Goal: Task Accomplishment & Management: Complete application form

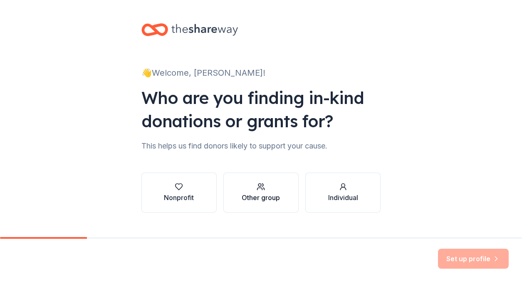
scroll to position [15, 0]
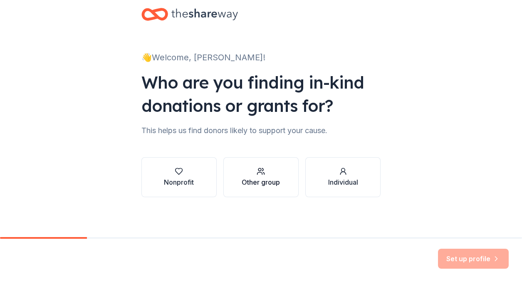
click at [257, 190] on button "Other group" at bounding box center [261, 177] width 75 height 40
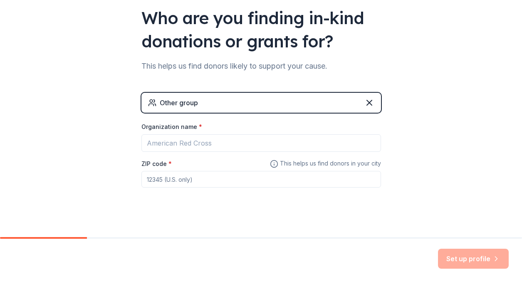
scroll to position [87, 0]
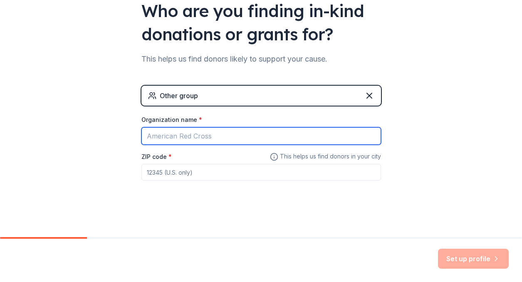
click at [189, 134] on input "Organization name *" at bounding box center [262, 135] width 240 height 17
type input "[PERSON_NAME] Dance Team"
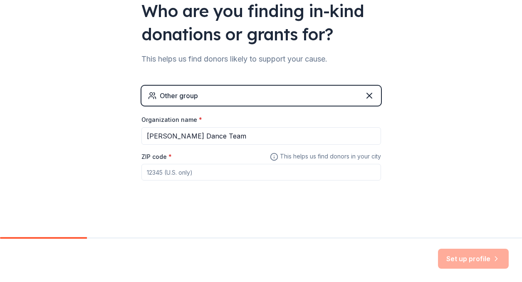
click at [185, 174] on input "ZIP code *" at bounding box center [262, 172] width 240 height 17
type input "68135"
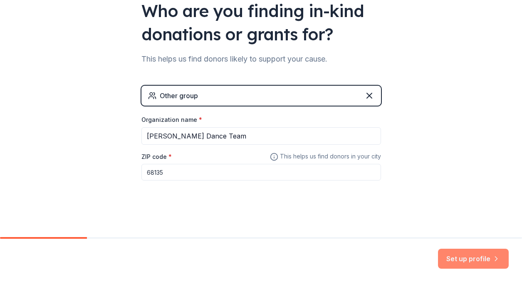
click at [462, 259] on button "Set up profile" at bounding box center [473, 259] width 71 height 20
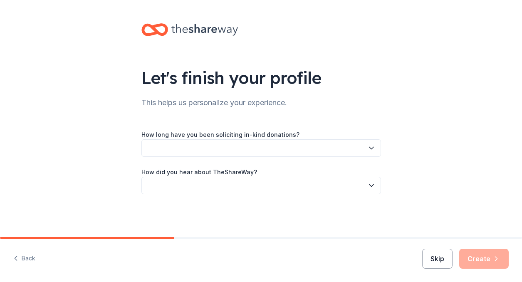
click at [438, 262] on button "Skip" at bounding box center [438, 259] width 30 height 20
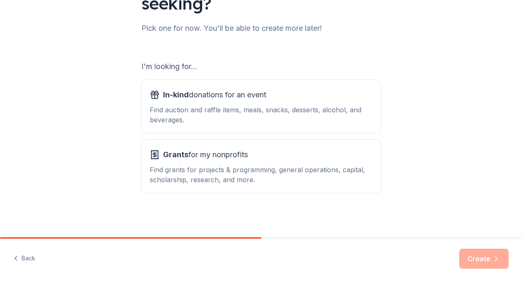
scroll to position [99, 0]
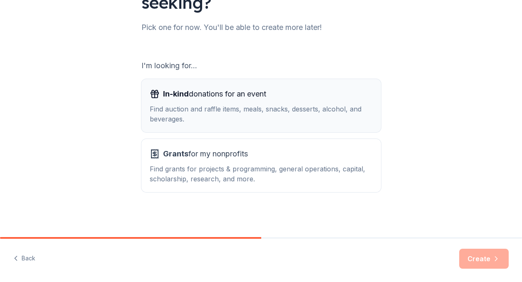
click at [216, 112] on div "Find auction and raffle items, meals, snacks, desserts, alcohol, and beverages." at bounding box center [261, 114] width 223 height 20
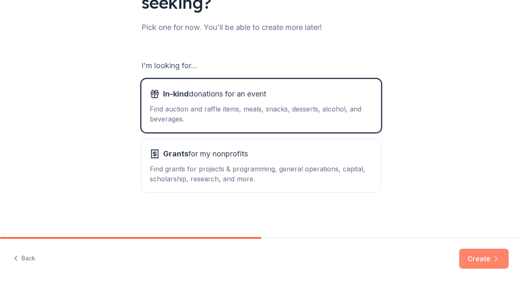
click at [483, 258] on button "Create" at bounding box center [485, 259] width 50 height 20
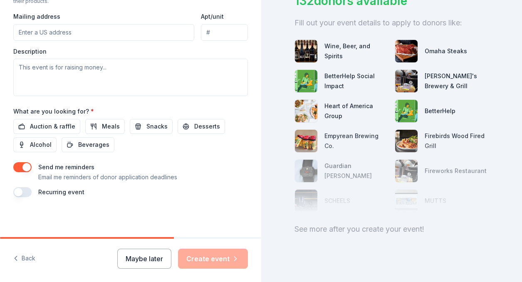
scroll to position [76, 0]
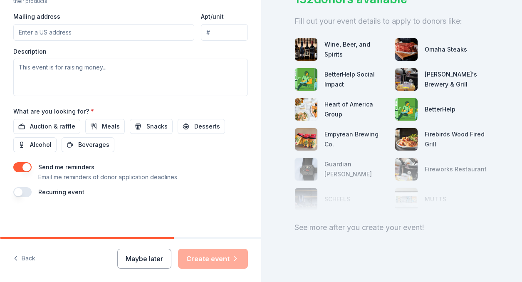
click at [397, 229] on div "See more after you create your event!" at bounding box center [392, 227] width 195 height 13
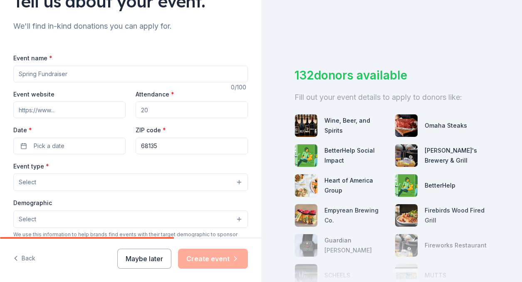
scroll to position [0, 0]
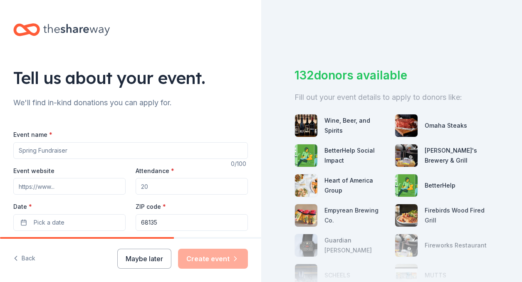
click at [59, 154] on input "Event name *" at bounding box center [130, 150] width 235 height 17
type input "[PERSON_NAME] Dance Clinic"
click at [61, 186] on input "Event website" at bounding box center [69, 186] width 112 height 17
paste input "https://www.facebook.com/share/17KFQJZLTP/"
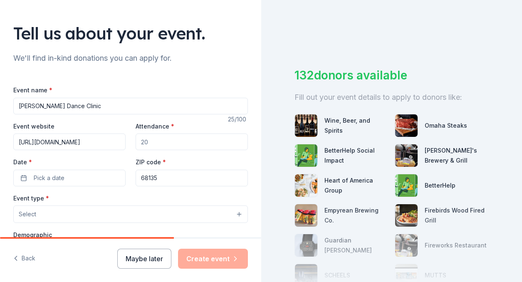
scroll to position [64, 0]
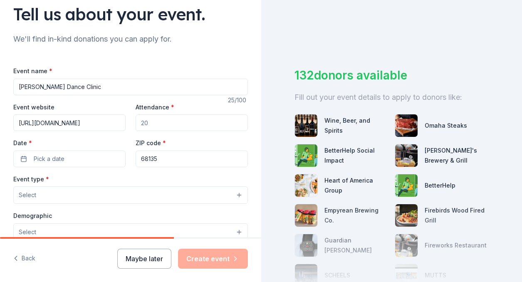
type input "https://www.facebook.com/share/17KFQJZLTP/"
click at [151, 126] on input "Attendance *" at bounding box center [192, 122] width 112 height 17
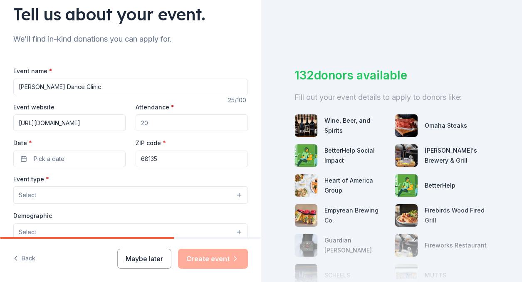
click at [147, 120] on input "Attendance *" at bounding box center [192, 122] width 112 height 17
drag, startPoint x: 146, startPoint y: 120, endPoint x: 162, endPoint y: 120, distance: 15.8
click at [162, 120] on input "Attendance *" at bounding box center [192, 122] width 112 height 17
type input "250"
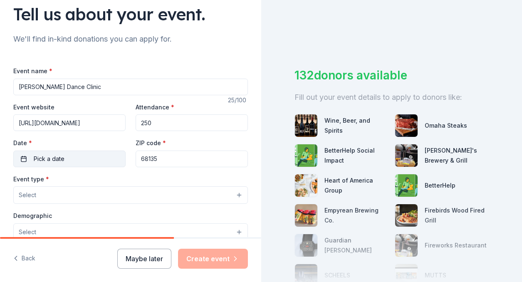
click at [72, 160] on button "Pick a date" at bounding box center [69, 159] width 112 height 17
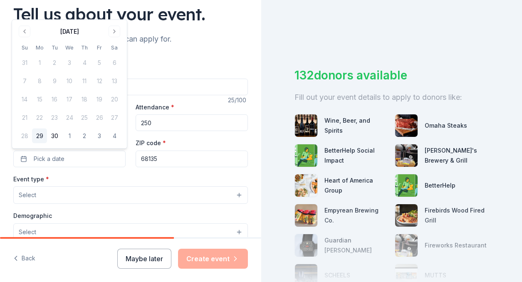
click at [110, 37] on div "September 2025 Su Mo Tu We Th Fr Sa 31 1 2 3 4 5 6 7 8 9 10 11 12 13 14 15 16 1…" at bounding box center [69, 84] width 105 height 119
click at [113, 35] on button "Go to next month" at bounding box center [115, 32] width 12 height 12
click at [25, 136] on button "26" at bounding box center [24, 136] width 15 height 15
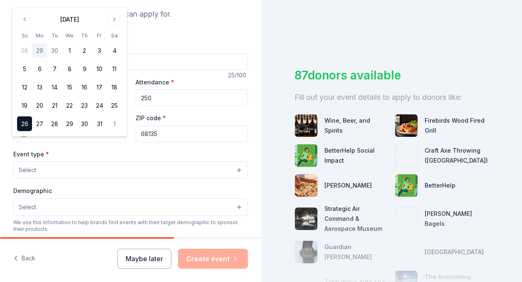
scroll to position [93, 0]
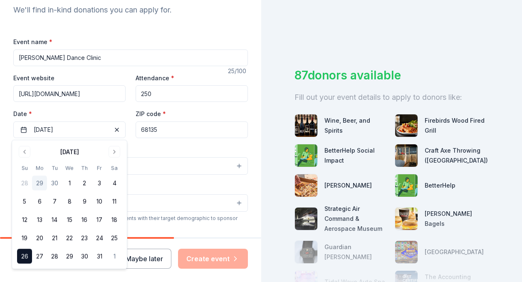
click at [161, 146] on div "Event type * Select" at bounding box center [130, 160] width 235 height 30
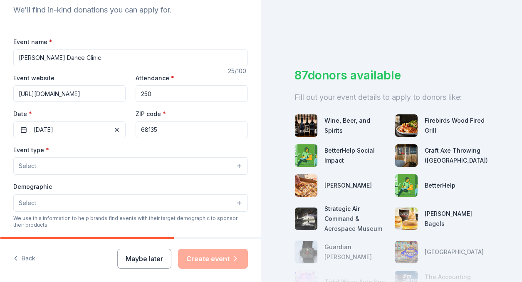
scroll to position [121, 0]
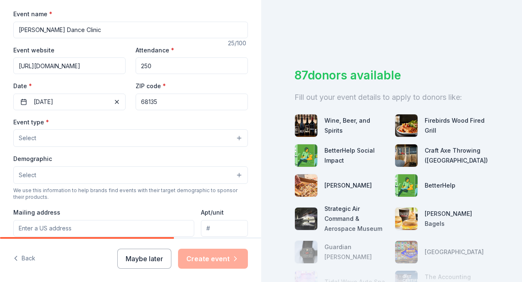
click at [136, 137] on button "Select" at bounding box center [130, 137] width 235 height 17
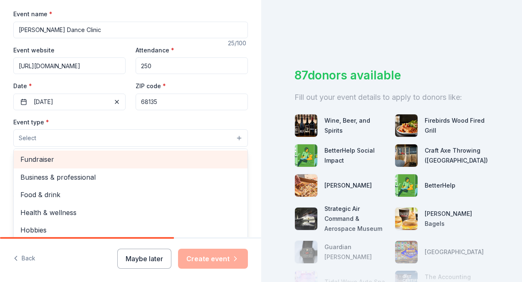
click at [73, 162] on span "Fundraiser" at bounding box center [130, 159] width 221 height 11
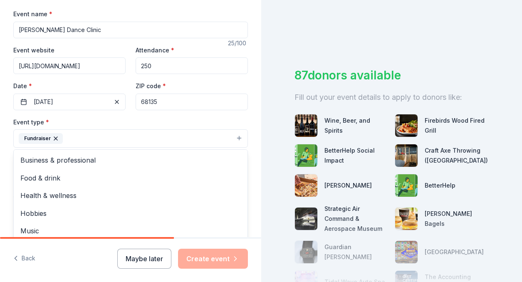
click at [129, 122] on div "Event type * Fundraiser Business & professional Food & drink Health & wellness …" at bounding box center [130, 132] width 235 height 31
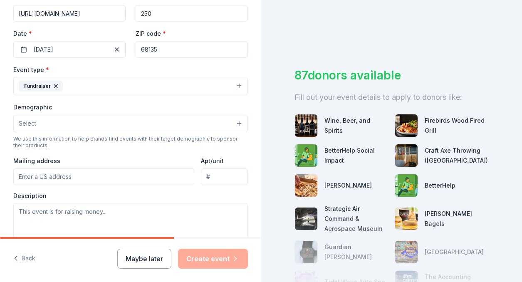
scroll to position [174, 0]
click at [111, 124] on button "Select" at bounding box center [130, 122] width 235 height 17
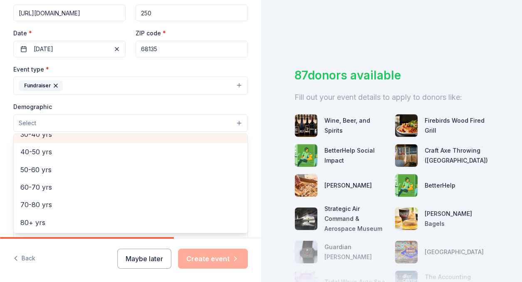
scroll to position [0, 0]
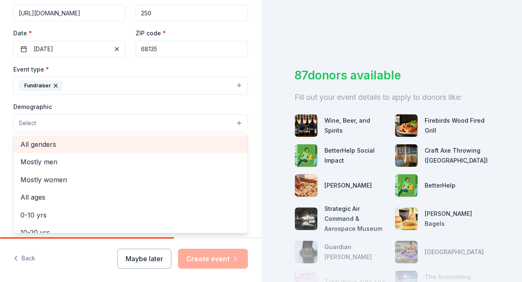
click at [47, 146] on span "All genders" at bounding box center [130, 144] width 221 height 11
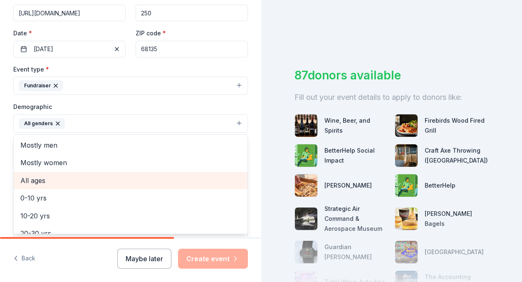
click at [43, 183] on span "All ages" at bounding box center [130, 180] width 221 height 11
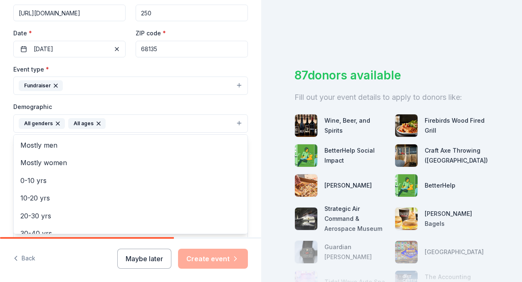
click at [155, 106] on div "Demographic All genders All ages Mostly men Mostly women 0-10 yrs 10-20 yrs 20-…" at bounding box center [130, 117] width 235 height 31
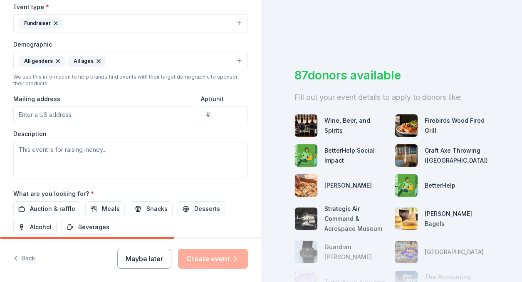
scroll to position [246, 0]
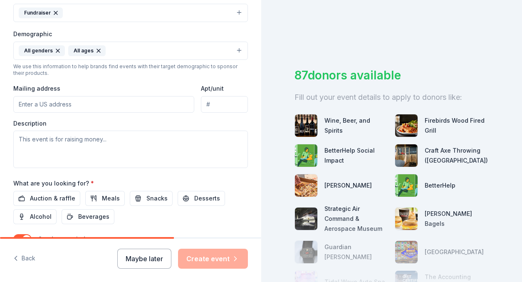
click at [80, 106] on input "Mailing address" at bounding box center [103, 104] width 181 height 17
type input "6220 S 173rd Ave"
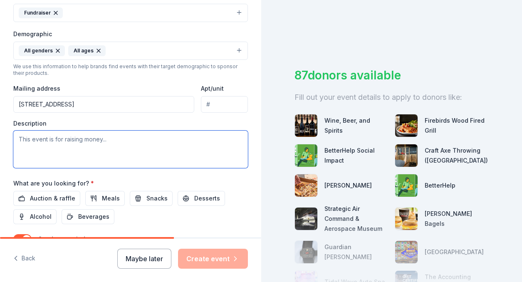
click at [119, 147] on textarea at bounding box center [130, 149] width 235 height 37
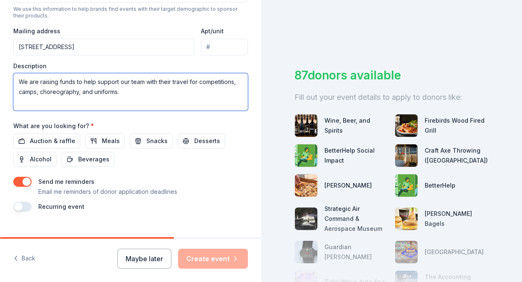
scroll to position [305, 0]
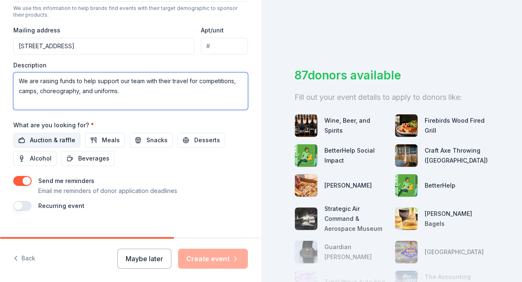
type textarea "We are raising funds to help support our team with their travel for competition…"
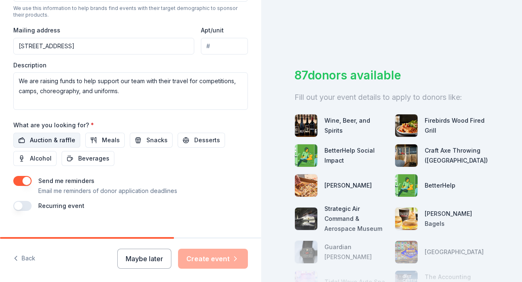
click at [57, 140] on span "Auction & raffle" at bounding box center [52, 140] width 45 height 10
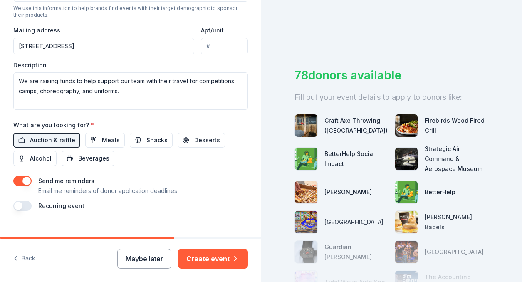
scroll to position [318, 0]
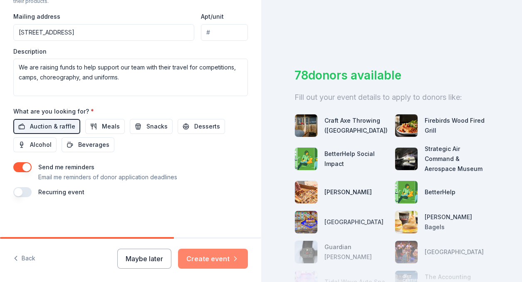
click at [216, 261] on button "Create event" at bounding box center [213, 259] width 70 height 20
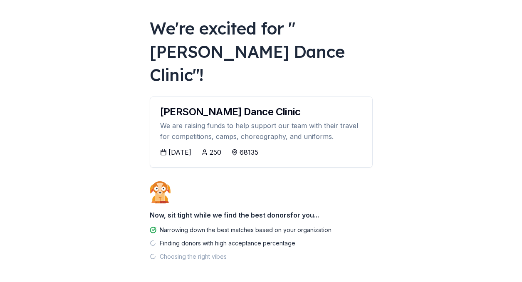
scroll to position [47, 0]
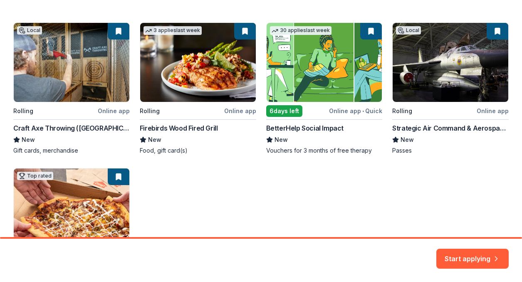
scroll to position [154, 0]
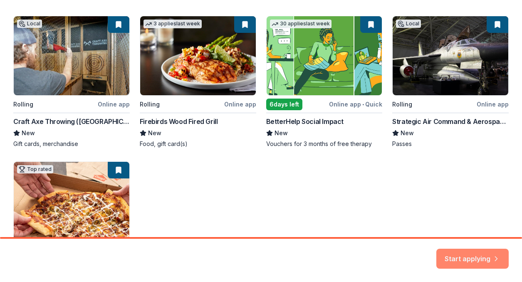
click at [453, 259] on button "Start applying" at bounding box center [473, 254] width 72 height 20
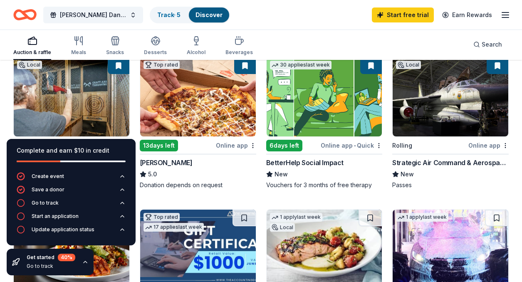
scroll to position [98, 0]
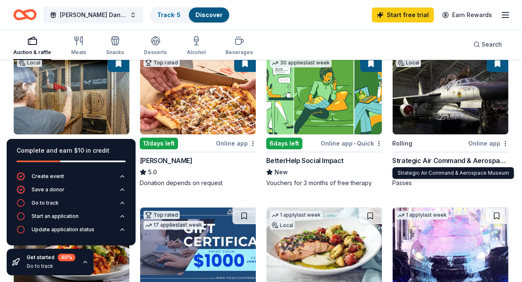
click at [429, 160] on div "Strategic Air Command & Aerospace Museum" at bounding box center [451, 161] width 117 height 10
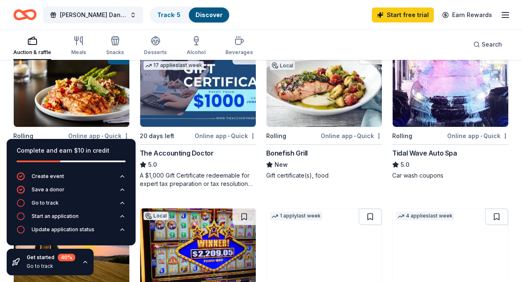
scroll to position [260, 0]
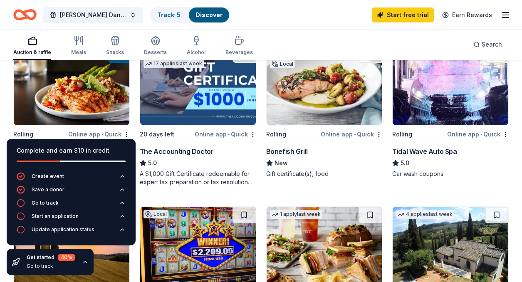
click at [439, 120] on img at bounding box center [451, 85] width 116 height 79
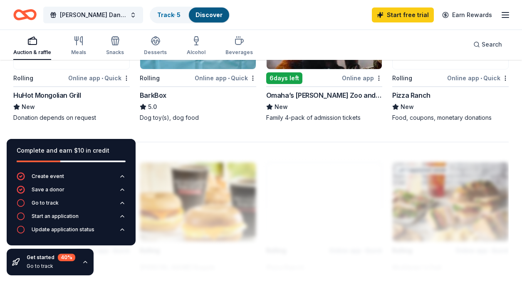
scroll to position [799, 0]
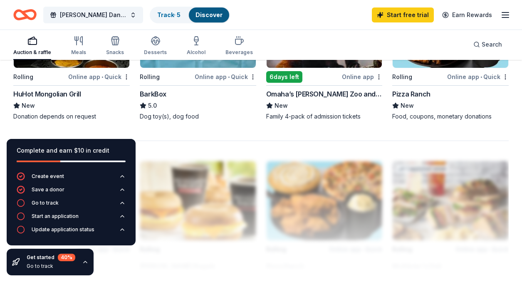
click at [309, 94] on div "Omaha’s Henry Doorly Zoo and Aquarium" at bounding box center [324, 94] width 117 height 10
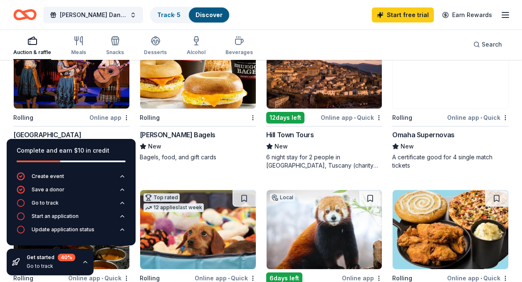
scroll to position [590, 0]
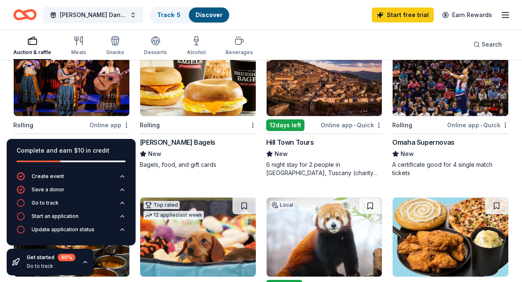
click at [420, 117] on div "Local Rolling Online app • Quick Omaha Supernovas New A certificate good for 4 …" at bounding box center [451, 107] width 117 height 141
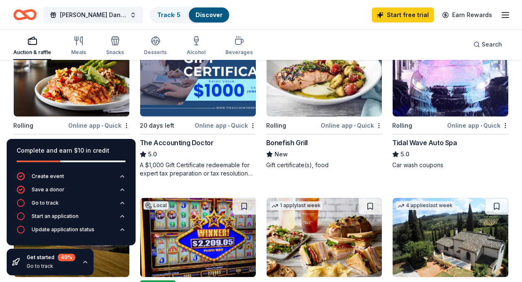
scroll to position [262, 0]
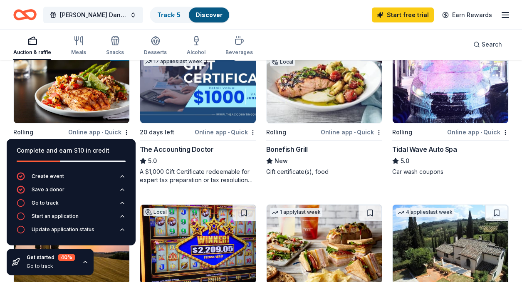
click at [330, 94] on img at bounding box center [325, 83] width 116 height 79
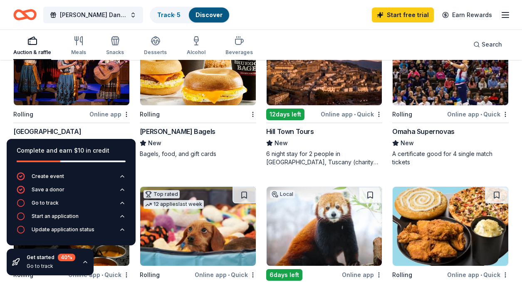
scroll to position [606, 0]
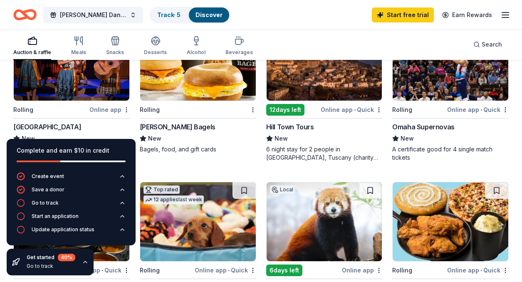
click at [205, 121] on div "Rolling Bruegger's Bagels New Bagels, food, and gift cards" at bounding box center [198, 87] width 117 height 132
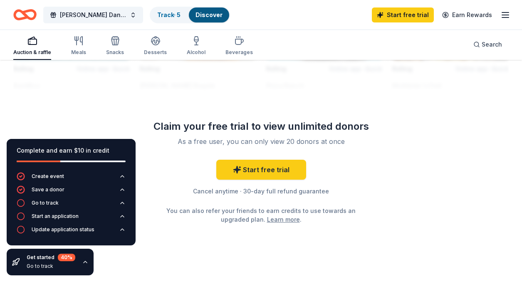
scroll to position [992, 0]
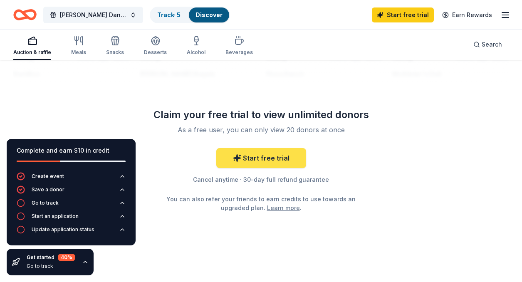
click at [266, 159] on link "Start free trial" at bounding box center [261, 158] width 90 height 20
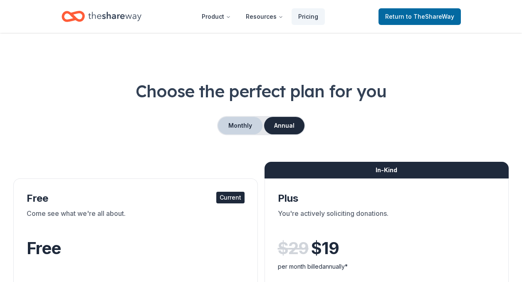
click at [247, 129] on button "Monthly" at bounding box center [240, 125] width 45 height 17
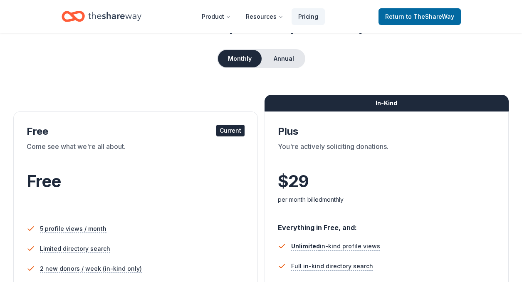
scroll to position [87, 0]
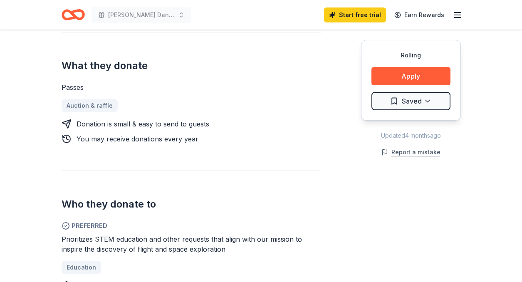
scroll to position [333, 0]
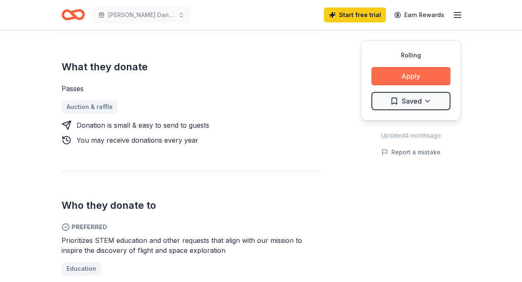
click at [414, 81] on button "Apply" at bounding box center [411, 76] width 79 height 18
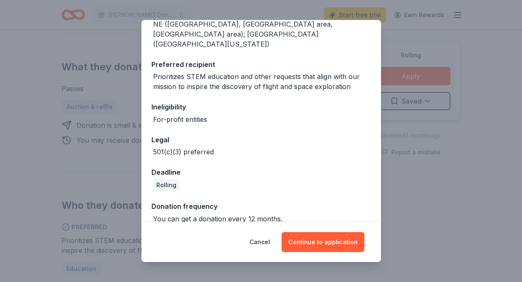
scroll to position [126, 0]
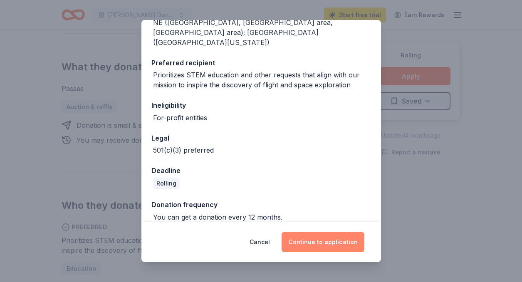
click at [318, 241] on button "Continue to application" at bounding box center [323, 242] width 83 height 20
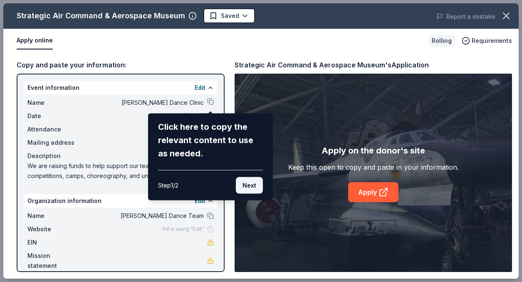
click at [256, 189] on button "Next" at bounding box center [249, 185] width 27 height 17
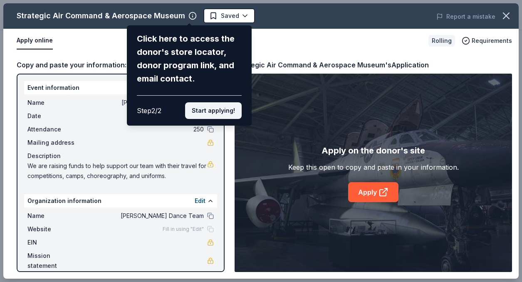
click at [210, 110] on button "Start applying!" at bounding box center [213, 110] width 57 height 17
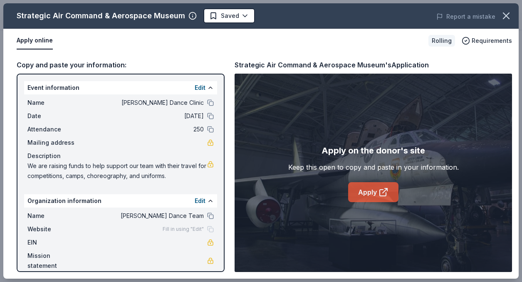
click at [383, 194] on icon at bounding box center [384, 192] width 10 height 10
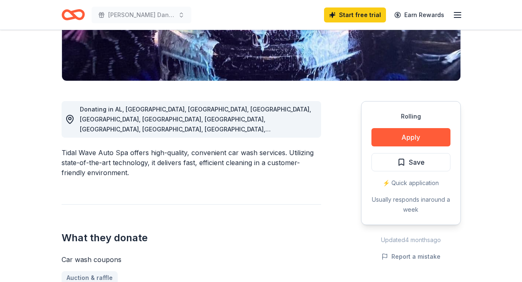
scroll to position [172, 0]
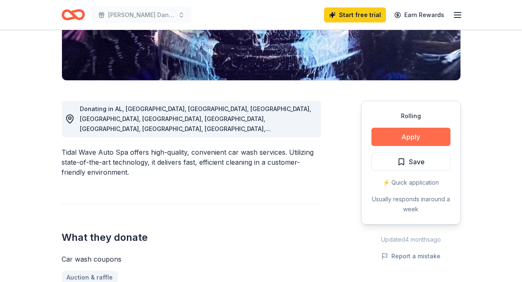
click at [415, 137] on button "Apply" at bounding box center [411, 137] width 79 height 18
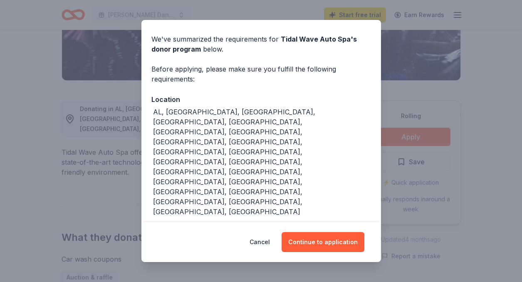
scroll to position [50, 0]
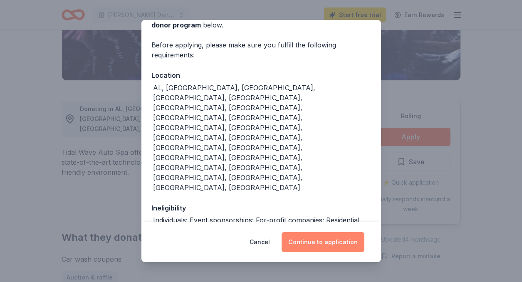
click at [322, 244] on button "Continue to application" at bounding box center [323, 242] width 83 height 20
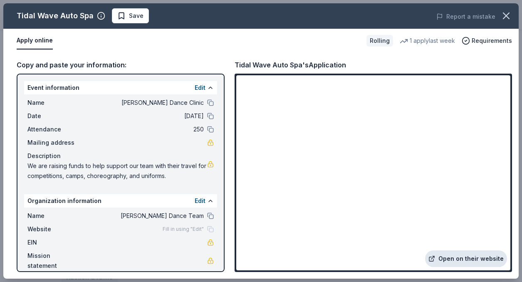
click at [472, 261] on link "Open on their website" at bounding box center [466, 259] width 82 height 17
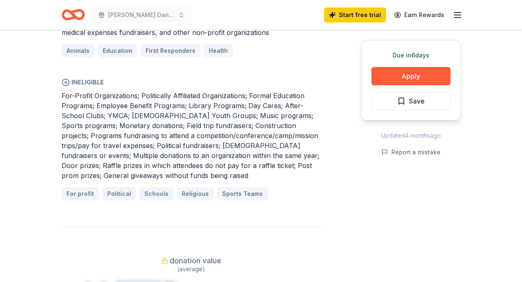
scroll to position [558, 0]
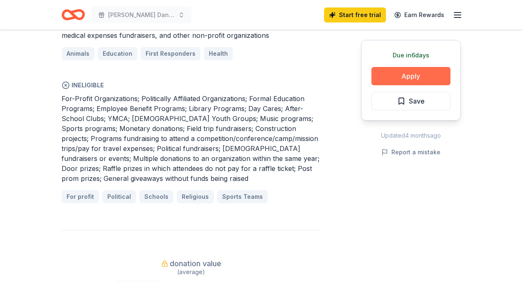
click at [421, 78] on button "Apply" at bounding box center [411, 76] width 79 height 18
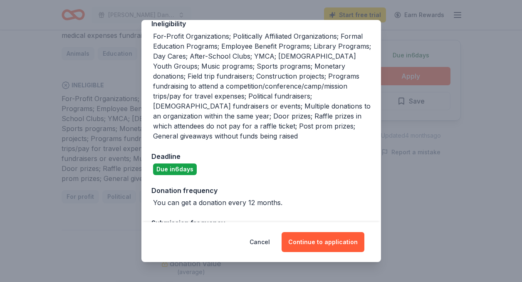
scroll to position [216, 0]
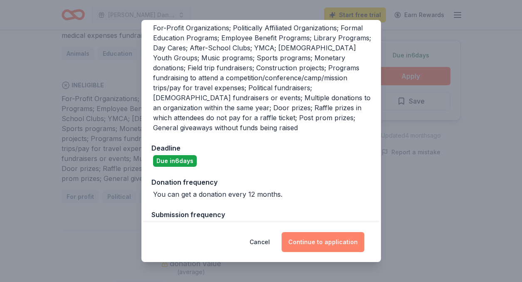
click at [322, 245] on button "Continue to application" at bounding box center [323, 242] width 83 height 20
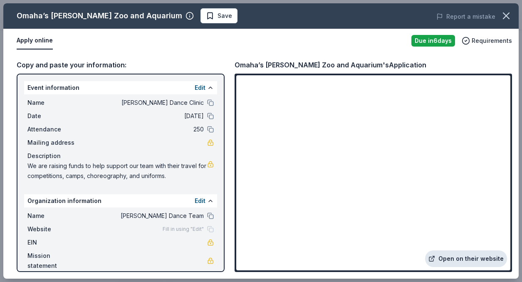
click at [476, 258] on link "Open on their website" at bounding box center [466, 259] width 82 height 17
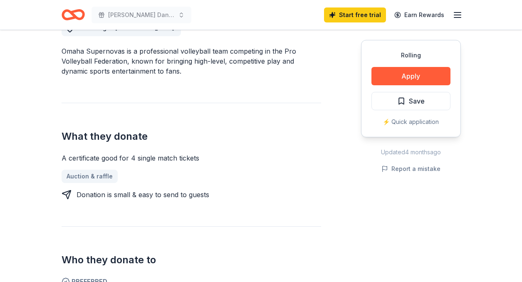
scroll to position [258, 0]
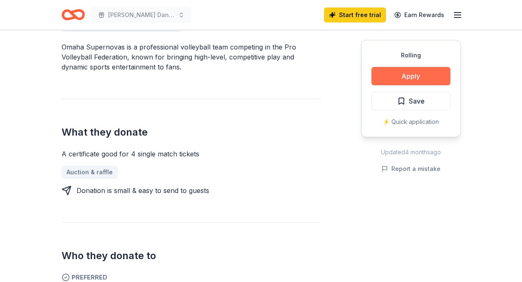
click at [412, 75] on button "Apply" at bounding box center [411, 76] width 79 height 18
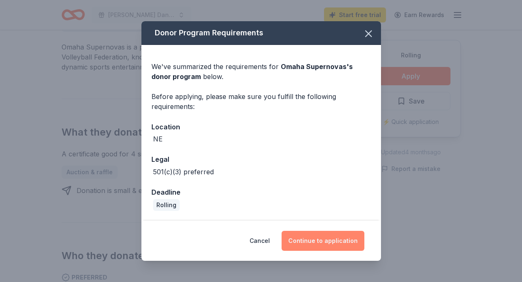
click at [338, 237] on button "Continue to application" at bounding box center [323, 241] width 83 height 20
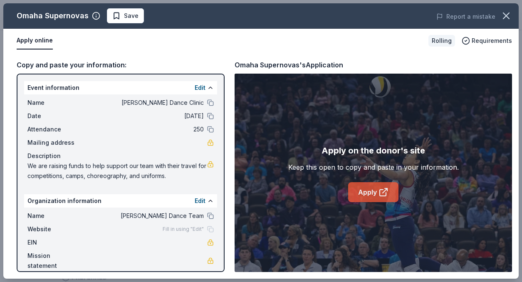
click at [385, 195] on icon at bounding box center [384, 192] width 10 height 10
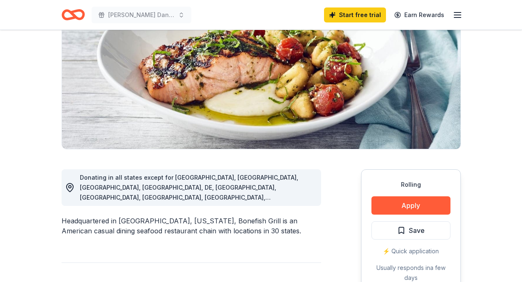
scroll to position [114, 0]
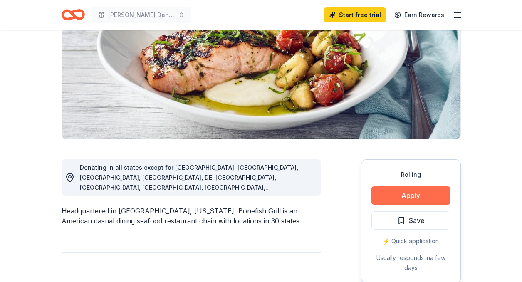
click at [413, 199] on button "Apply" at bounding box center [411, 195] width 79 height 18
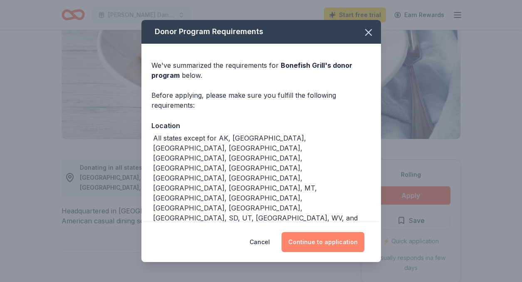
click at [331, 234] on button "Continue to application" at bounding box center [323, 242] width 83 height 20
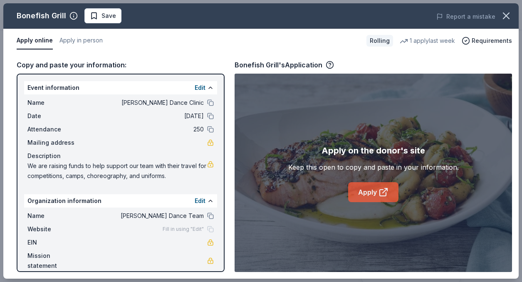
click at [368, 191] on link "Apply" at bounding box center [373, 192] width 50 height 20
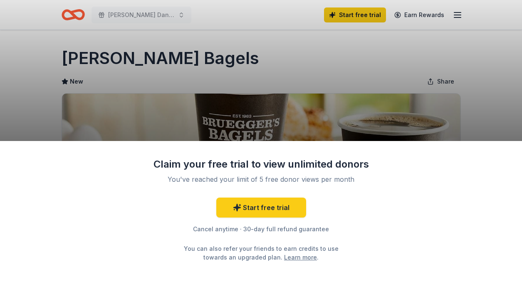
click at [384, 118] on div "Claim your free trial to view unlimited donors You've reached your limit of 5 f…" at bounding box center [261, 141] width 522 height 282
